Goal: Task Accomplishment & Management: Use online tool/utility

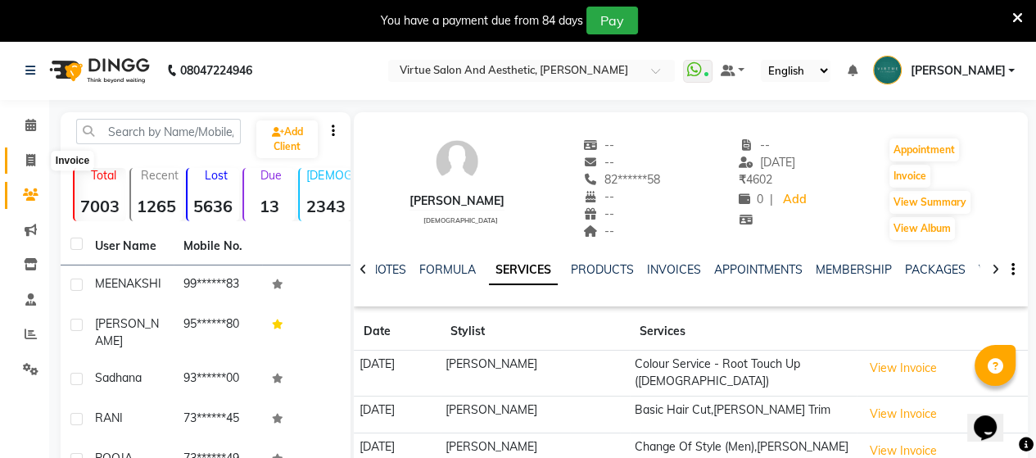
click at [29, 164] on icon at bounding box center [30, 160] width 9 height 12
select select "4466"
select select "service"
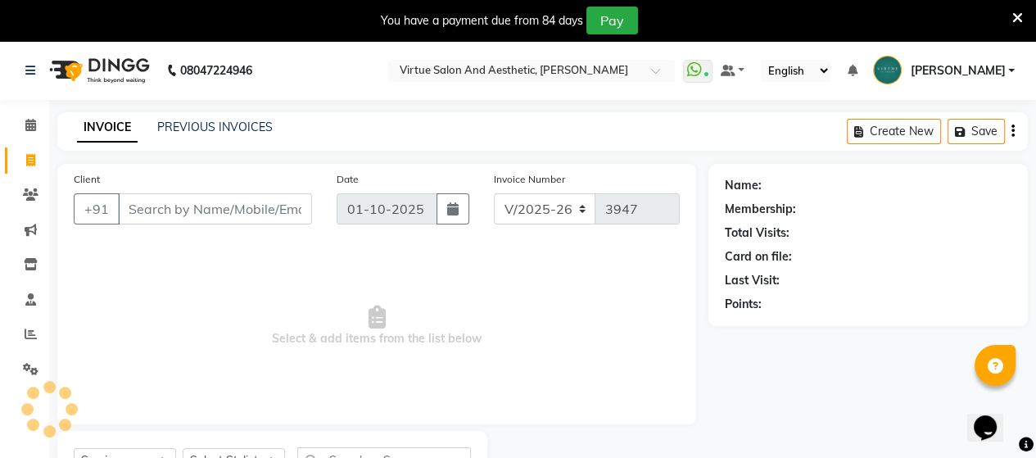
scroll to position [75, 0]
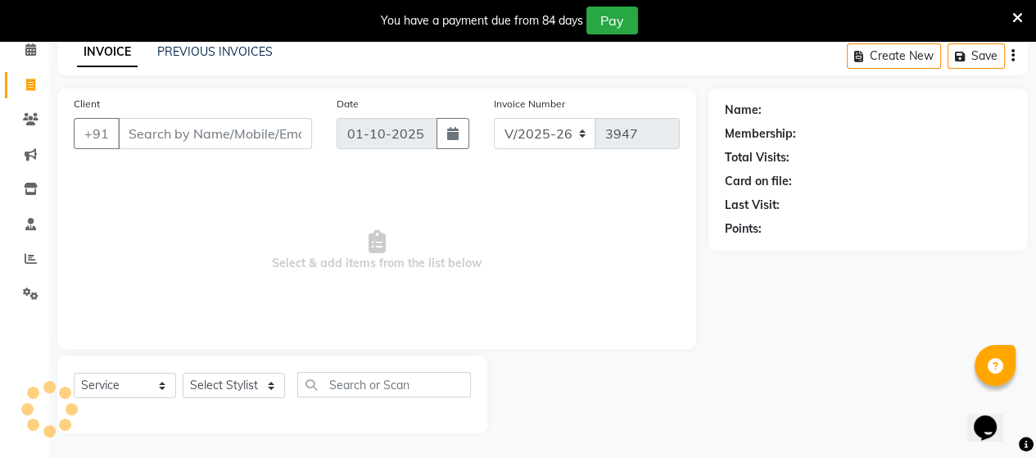
click at [179, 127] on input "Client" at bounding box center [215, 133] width 194 height 31
type input "9840215505"
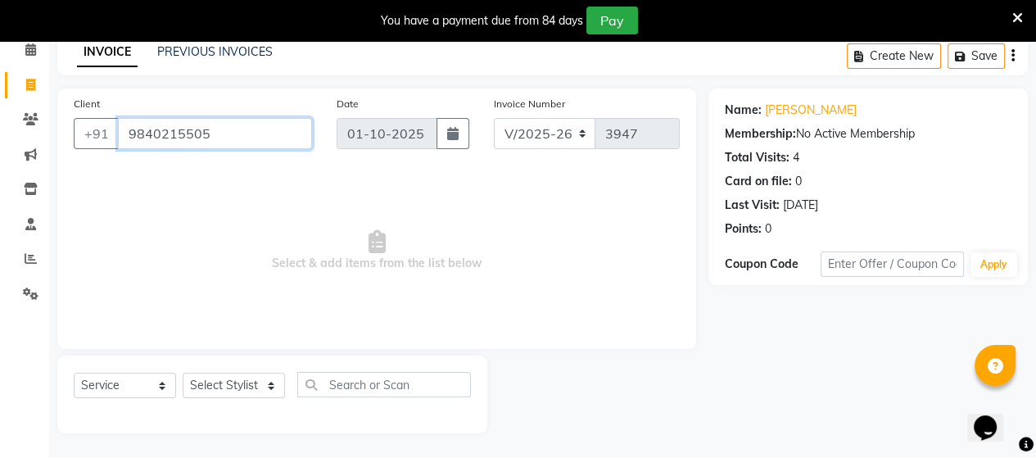
drag, startPoint x: 213, startPoint y: 137, endPoint x: 0, endPoint y: 137, distance: 213.0
click at [0, 137] on app-home "08047224946 Select Location × Virtue Salon And Aesthetic, [PERSON_NAME] WhatsAp…" at bounding box center [518, 212] width 1036 height 492
click at [209, 137] on input "Client" at bounding box center [215, 133] width 194 height 31
paste input "7845672693"
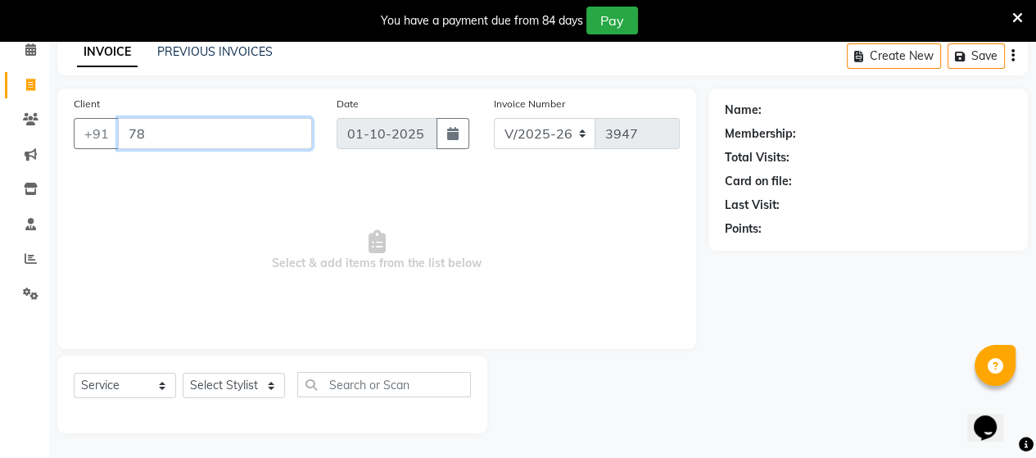
type input "7"
click at [213, 139] on input "Client" at bounding box center [215, 133] width 194 height 31
paste input "9080623058"
type input "9"
click at [213, 137] on input "Client" at bounding box center [215, 133] width 194 height 31
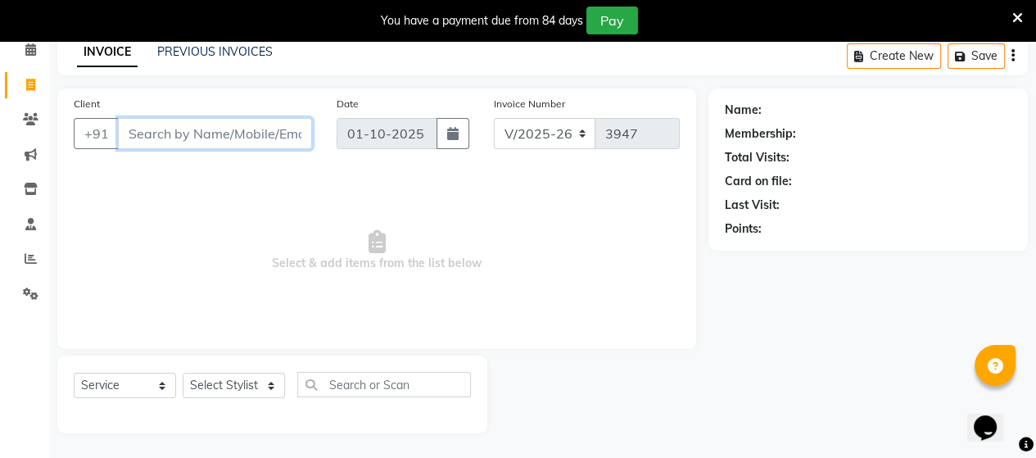
paste input "9659534273"
type input "9"
drag, startPoint x: 211, startPoint y: 104, endPoint x: 206, endPoint y: 134, distance: 29.8
click at [211, 116] on div "Client +91" at bounding box center [192, 128] width 263 height 67
click at [202, 143] on input "Client" at bounding box center [215, 133] width 194 height 31
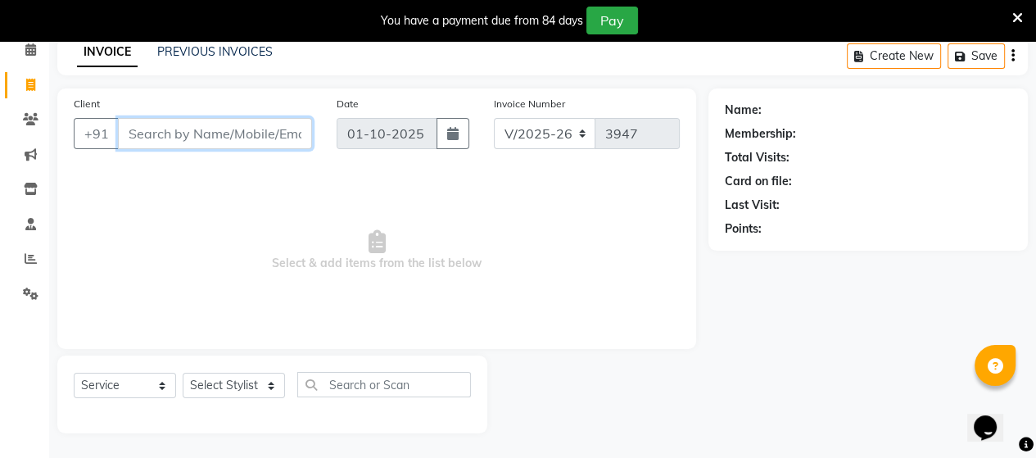
paste input "7550284126"
type input "7"
drag, startPoint x: 213, startPoint y: 160, endPoint x: 232, endPoint y: 124, distance: 40.7
click at [231, 127] on div "Client +91" at bounding box center [192, 128] width 263 height 67
click at [232, 122] on input "Client" at bounding box center [215, 133] width 194 height 31
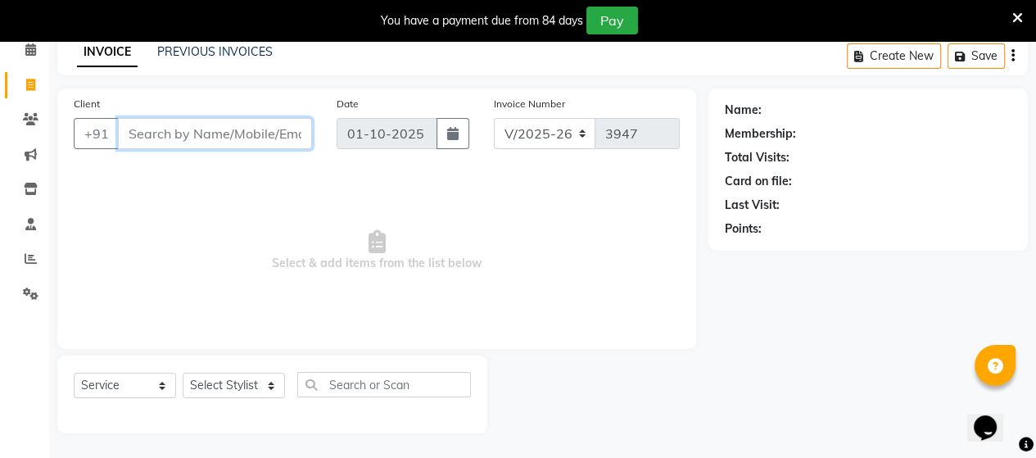
paste input "[PHONE_NUMBER] call"
type input "9"
